Goal: Information Seeking & Learning: Learn about a topic

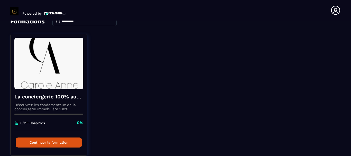
scroll to position [50, 0]
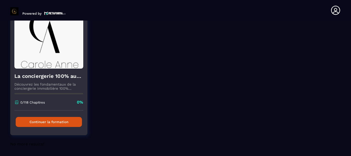
click at [44, 123] on button "Continuer la formation" at bounding box center [49, 122] width 66 height 10
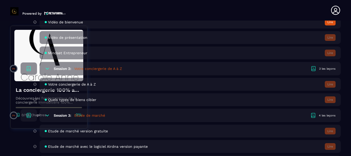
scroll to position [146, 0]
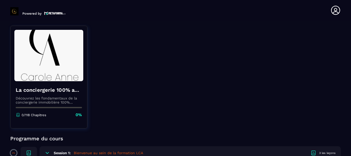
scroll to position [88, 0]
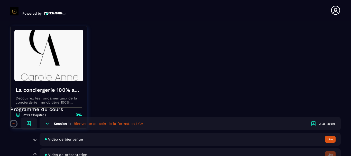
click at [97, 122] on h5 "Bienvenue au sein de la formation LCA" at bounding box center [108, 123] width 69 height 5
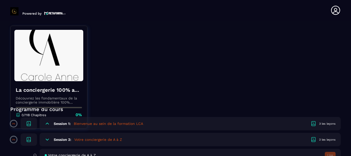
scroll to position [117, 0]
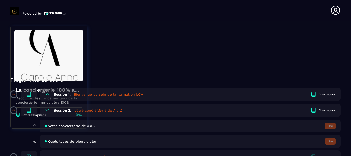
click at [323, 92] on div "Session 1: Bienvenue au sein de la formation LCA 3 les leçons" at bounding box center [190, 94] width 301 height 13
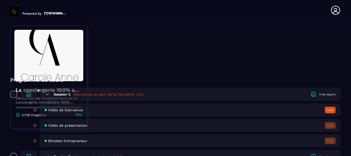
click at [331, 109] on button "Lire" at bounding box center [329, 110] width 11 height 7
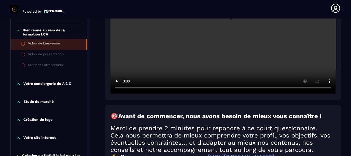
scroll to position [170, 0]
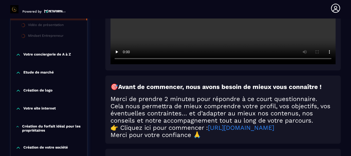
click at [258, 126] on link "[URL][DOMAIN_NAME]" at bounding box center [241, 127] width 66 height 7
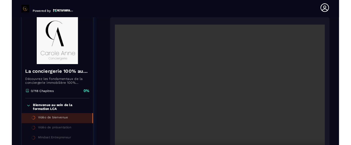
scroll to position [88, 0]
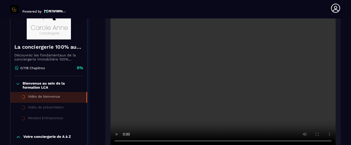
click at [342, 58] on section "Formations Questions Communauté Événements Formations / La conciergerie 100% au…" at bounding box center [175, 81] width 351 height 127
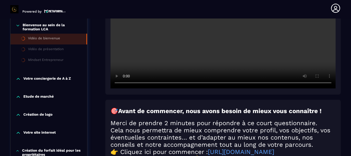
scroll to position [59, 0]
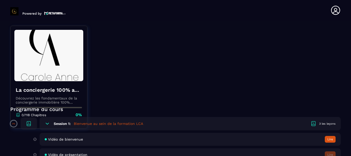
scroll to position [117, 0]
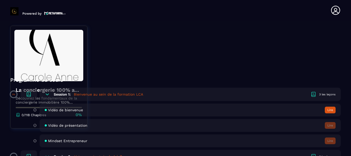
click at [332, 110] on button "Lire" at bounding box center [329, 110] width 11 height 7
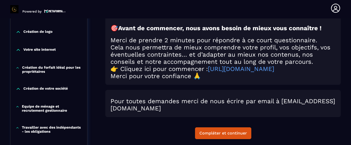
scroll to position [317, 0]
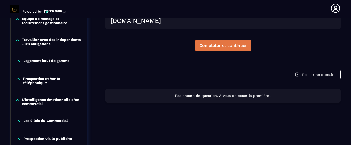
click at [225, 48] on div "Compléter et continuer" at bounding box center [222, 45] width 47 height 5
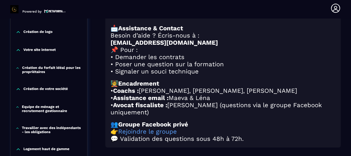
scroll to position [258, 0]
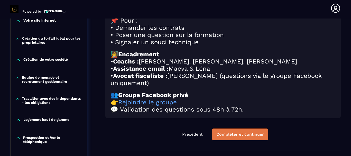
click at [239, 137] on div "Compléter et continuer" at bounding box center [239, 134] width 47 height 5
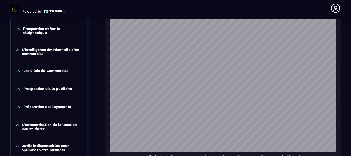
scroll to position [463, 0]
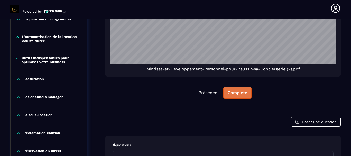
click at [239, 90] on div "Complète" at bounding box center [237, 92] width 20 height 5
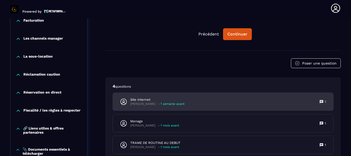
scroll to position [434, 0]
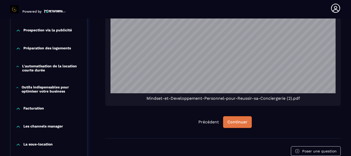
click at [236, 119] on div "Continuer" at bounding box center [237, 121] width 20 height 5
click at [234, 119] on div "Continuer" at bounding box center [237, 121] width 20 height 5
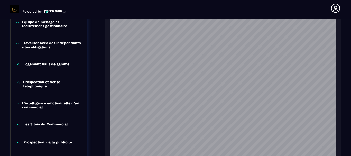
scroll to position [410, 0]
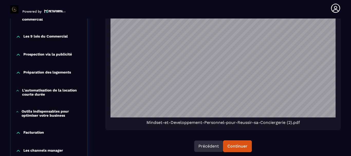
click at [205, 140] on button "Précédent" at bounding box center [208, 145] width 29 height 11
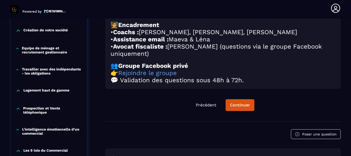
scroll to position [317, 0]
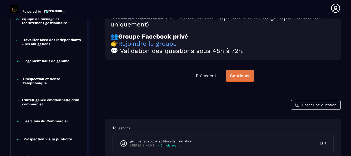
click at [247, 77] on div "Continuer" at bounding box center [240, 75] width 20 height 5
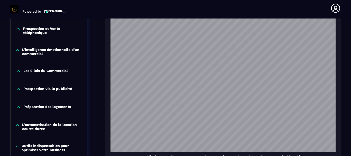
scroll to position [405, 0]
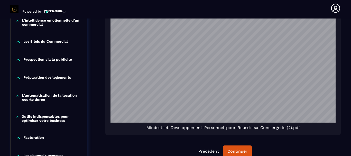
click at [335, 7] on icon at bounding box center [335, 8] width 10 height 10
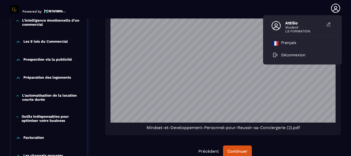
click at [275, 27] on icon at bounding box center [276, 26] width 10 height 10
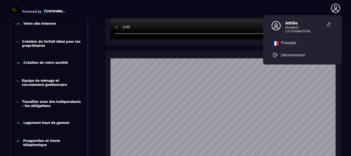
scroll to position [175, 0]
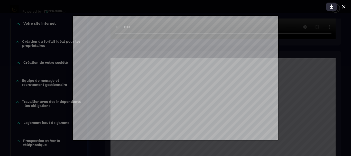
click at [330, 6] on icon at bounding box center [331, 7] width 6 height 6
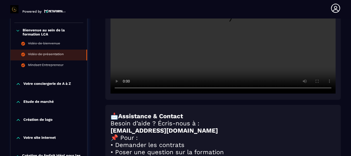
scroll to position [170, 0]
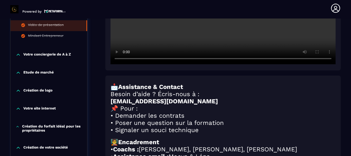
click at [55, 53] on p "Votre conciergerie de A à Z" at bounding box center [46, 54] width 47 height 5
